Goal: Task Accomplishment & Management: Manage account settings

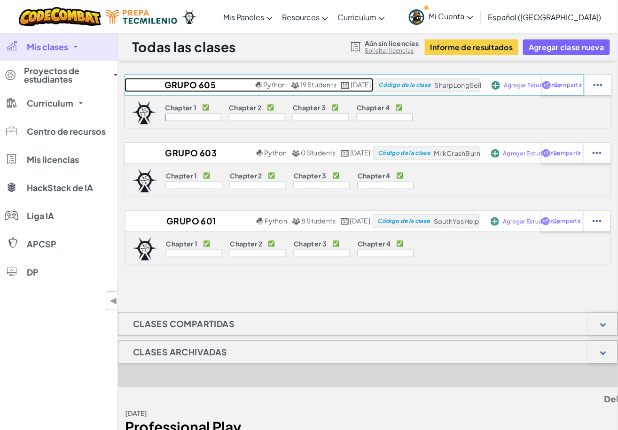
click at [166, 86] on h2 "Grupo 605 Tecnología de la Información I Profe Ale" at bounding box center [189, 85] width 129 height 14
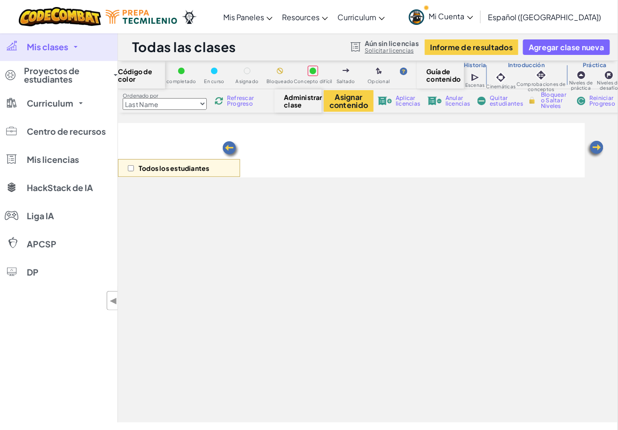
select select "5f0cb0b7a2492bba0b3520df"
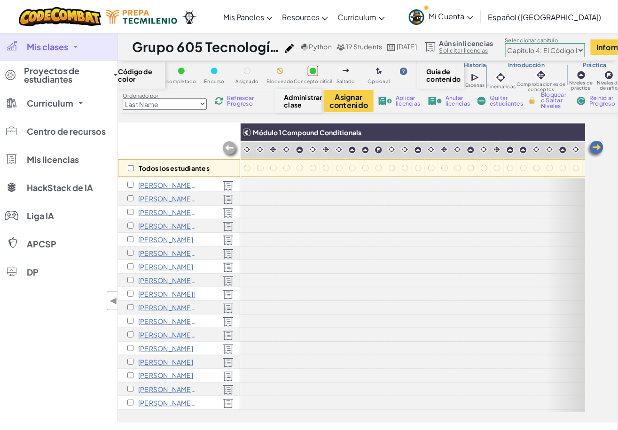
click at [459, 13] on span "Mi Cuenta" at bounding box center [451, 16] width 44 height 10
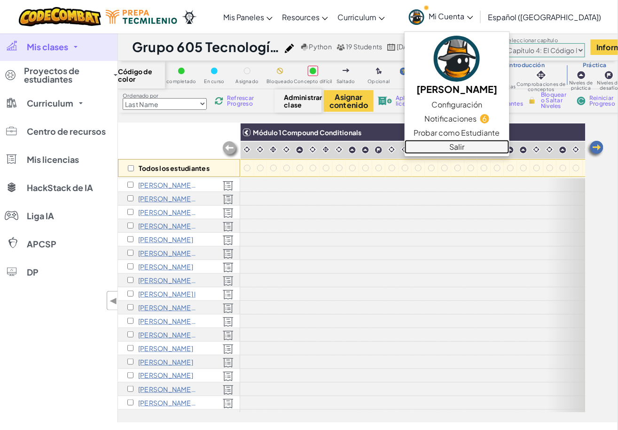
click at [492, 146] on link "Salir" at bounding box center [457, 147] width 105 height 14
